Goal: Check status: Check status

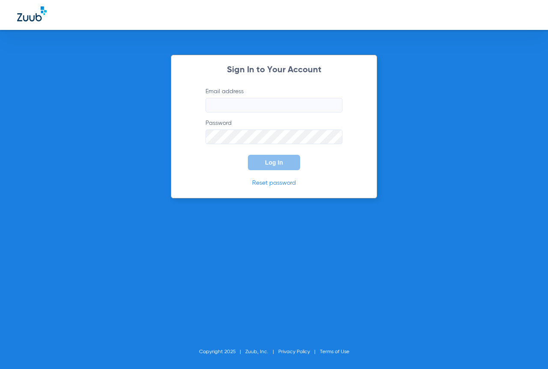
type input "[EMAIL_ADDRESS][DOMAIN_NAME]"
click at [288, 167] on button "Log In" at bounding box center [274, 162] width 52 height 15
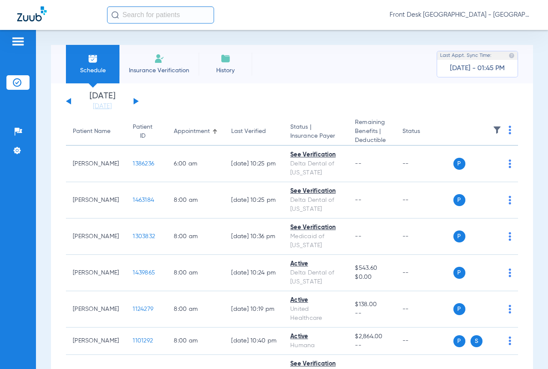
click at [135, 100] on button at bounding box center [135, 101] width 5 height 6
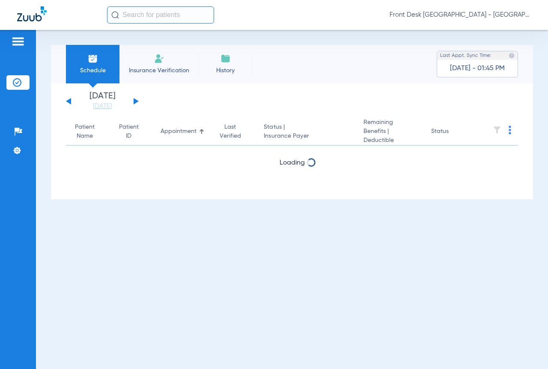
click at [135, 100] on button at bounding box center [135, 101] width 5 height 6
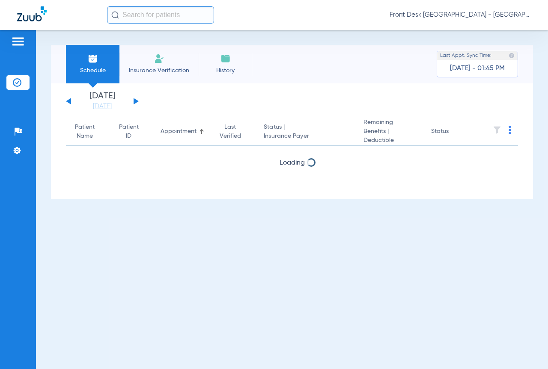
click at [135, 100] on button at bounding box center [135, 101] width 5 height 6
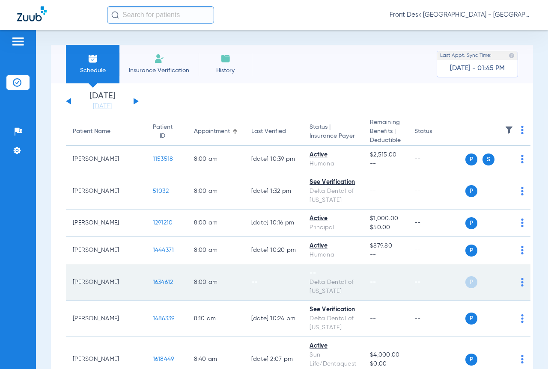
click at [501, 283] on div "P S" at bounding box center [494, 282] width 58 height 12
click at [521, 284] on img at bounding box center [522, 282] width 3 height 9
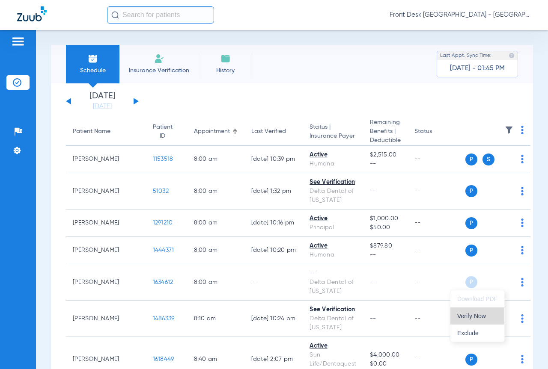
click at [474, 320] on button "Verify Now" at bounding box center [477, 316] width 54 height 17
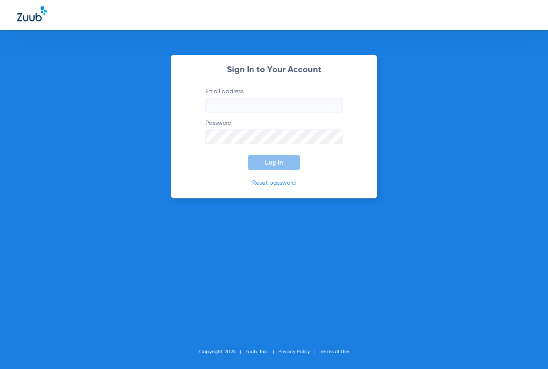
type input "fdomphn@mydental.org"
click at [275, 162] on span "Log In" at bounding box center [274, 162] width 18 height 7
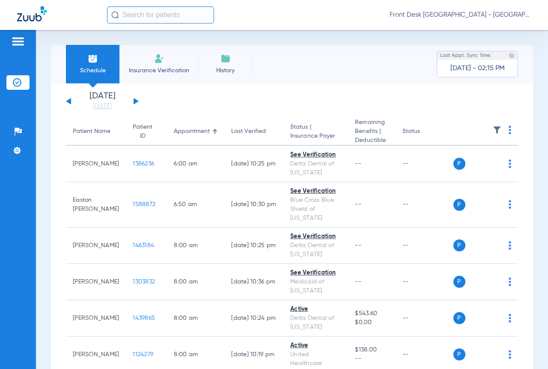
click at [134, 100] on button at bounding box center [135, 101] width 5 height 6
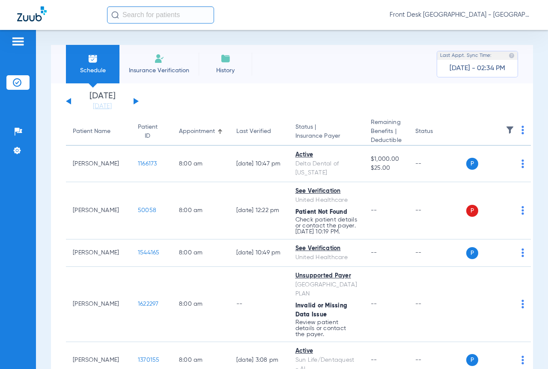
click at [68, 101] on button at bounding box center [68, 101] width 5 height 6
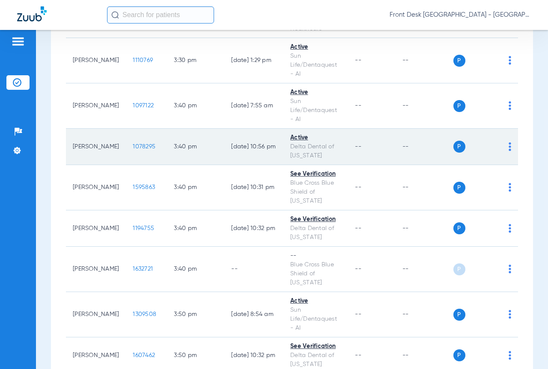
scroll to position [2040, 0]
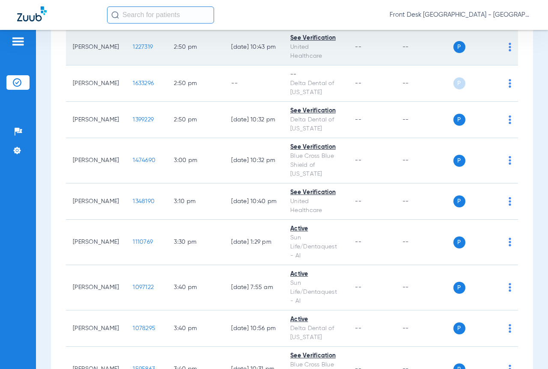
scroll to position [1788, 0]
